Goal: Navigation & Orientation: Understand site structure

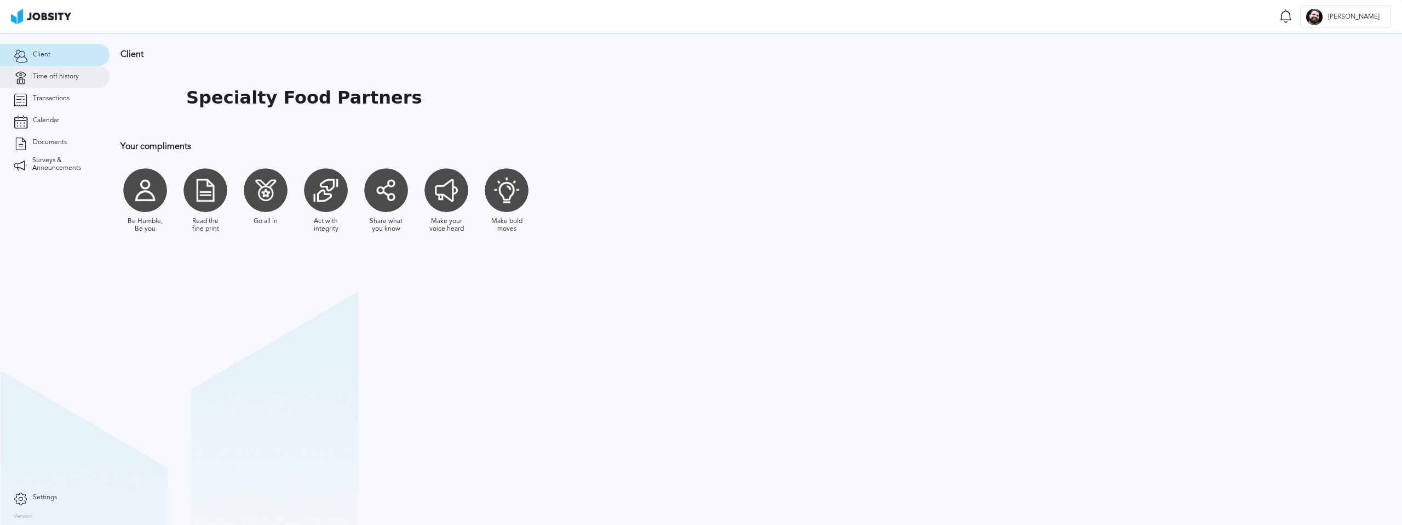
click at [68, 86] on link "Time off history" at bounding box center [55, 77] width 110 height 22
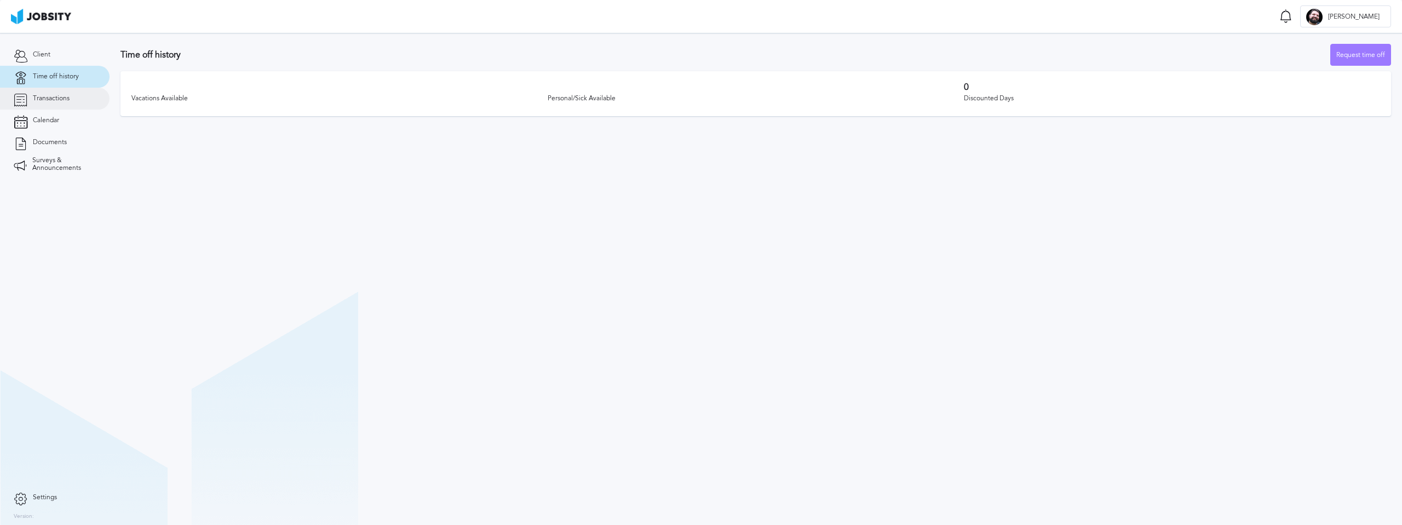
click at [53, 100] on span "Transactions" at bounding box center [51, 99] width 37 height 8
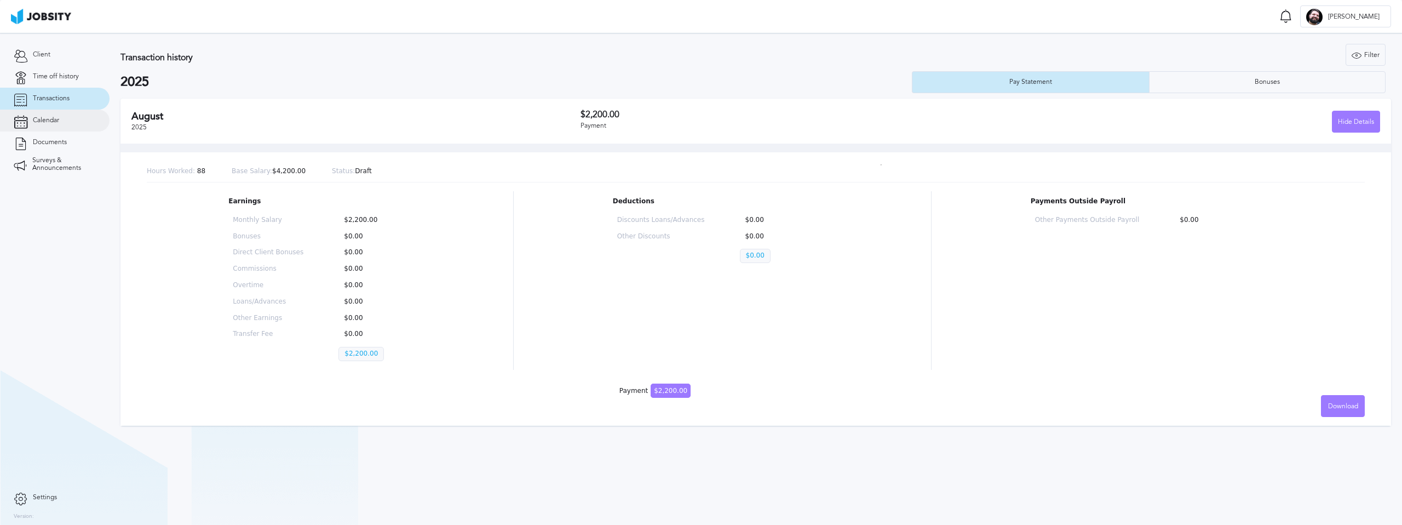
click at [33, 129] on link "Calendar" at bounding box center [55, 121] width 110 height 22
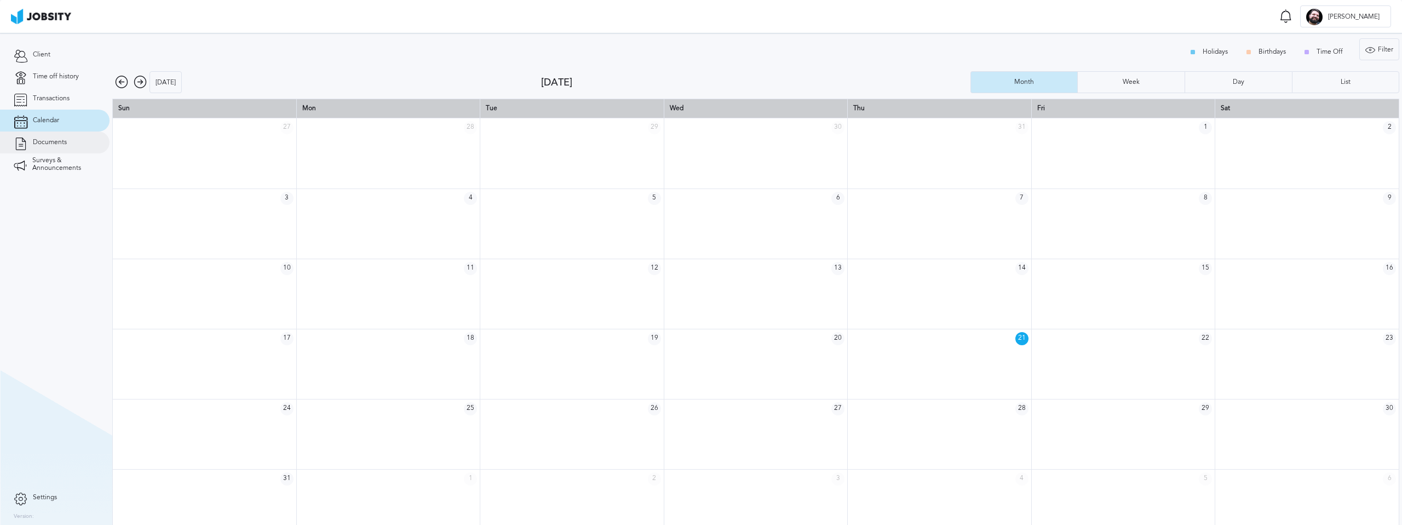
click at [54, 144] on span "Documents" at bounding box center [50, 143] width 34 height 8
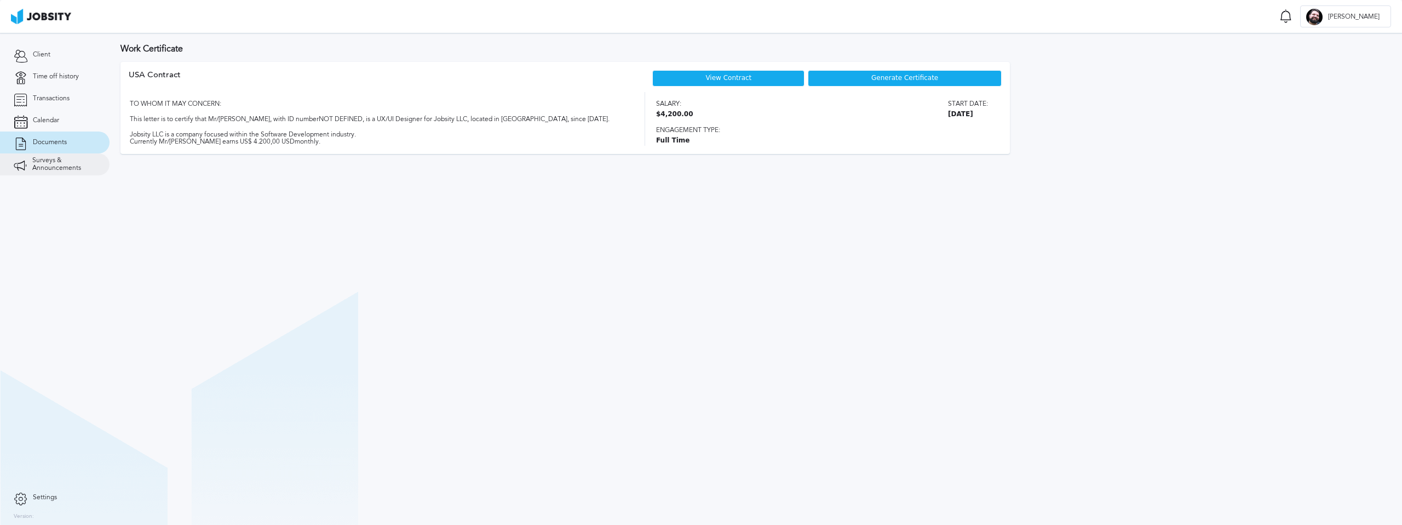
click at [56, 162] on span "Surveys & Announcements" at bounding box center [64, 164] width 64 height 15
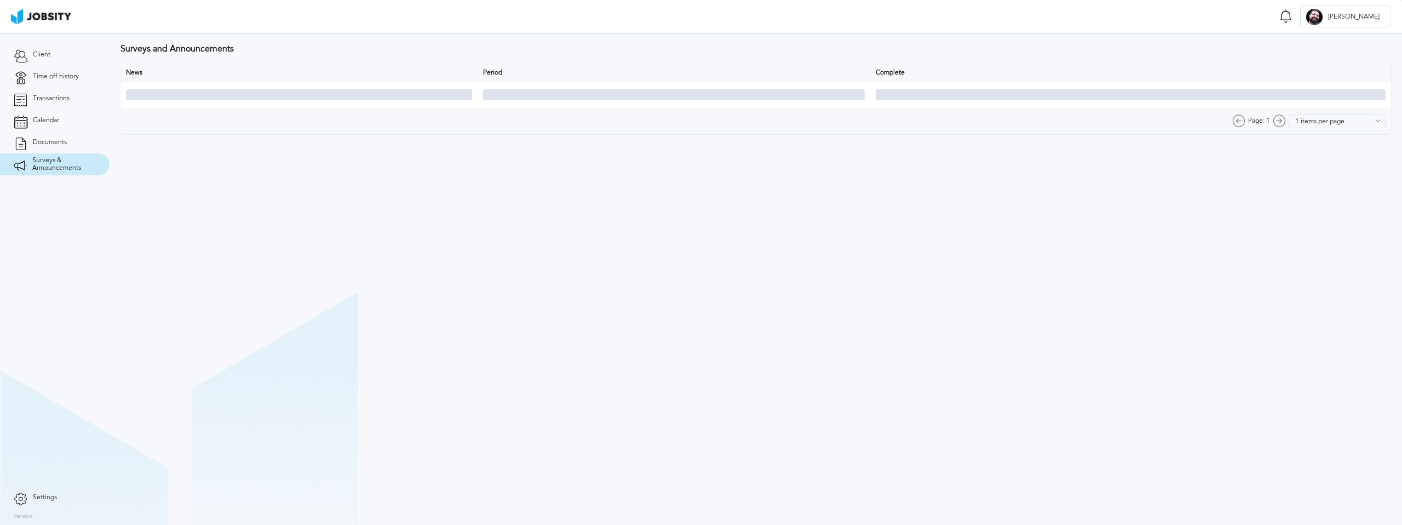
type input "10 items per page"
